Goal: Information Seeking & Learning: Learn about a topic

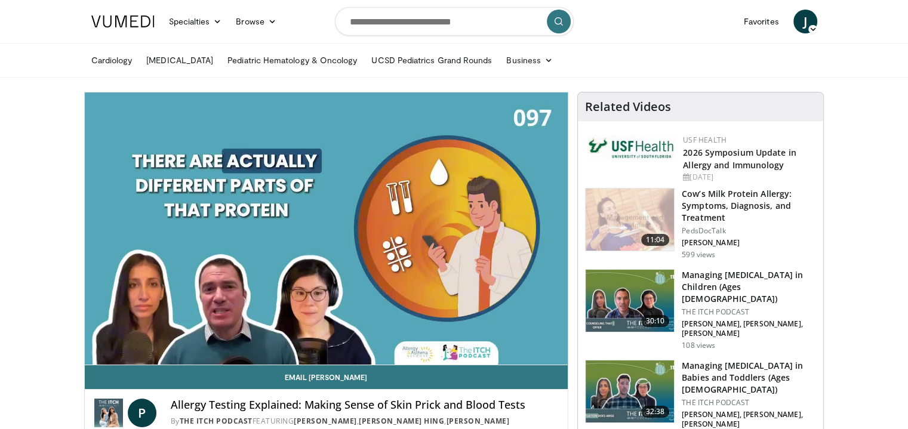
drag, startPoint x: 0, startPoint y: 0, endPoint x: 715, endPoint y: 358, distance: 799.7
click at [715, 360] on h3 "Managing [MEDICAL_DATA] in Babies and Toddlers (Ages [DEMOGRAPHIC_DATA])" at bounding box center [749, 378] width 134 height 36
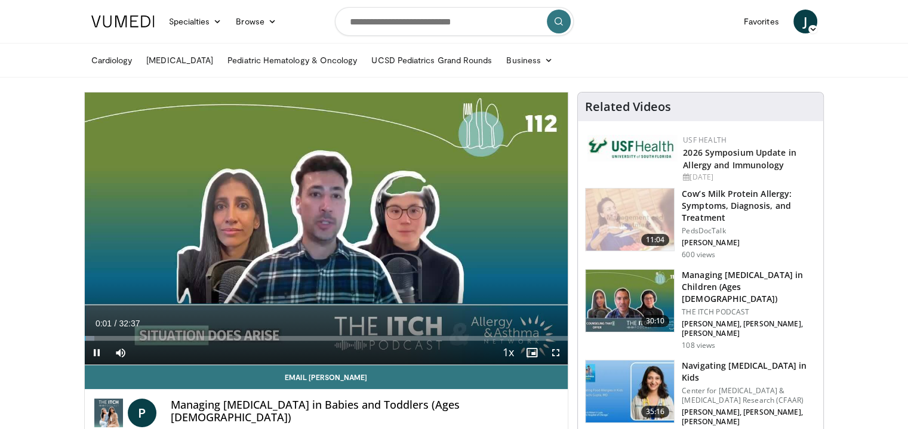
click at [715, 386] on p "Center for [MEDICAL_DATA] & [MEDICAL_DATA] Research (CFAAR)" at bounding box center [749, 395] width 134 height 19
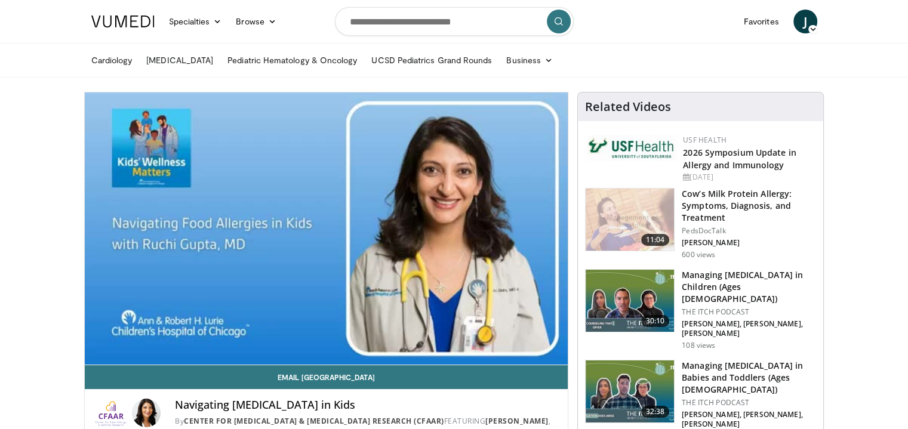
click at [721, 360] on h3 "Managing [MEDICAL_DATA] in Babies and Toddlers (Ages [DEMOGRAPHIC_DATA])" at bounding box center [749, 378] width 134 height 36
